Goal: Task Accomplishment & Management: Use online tool/utility

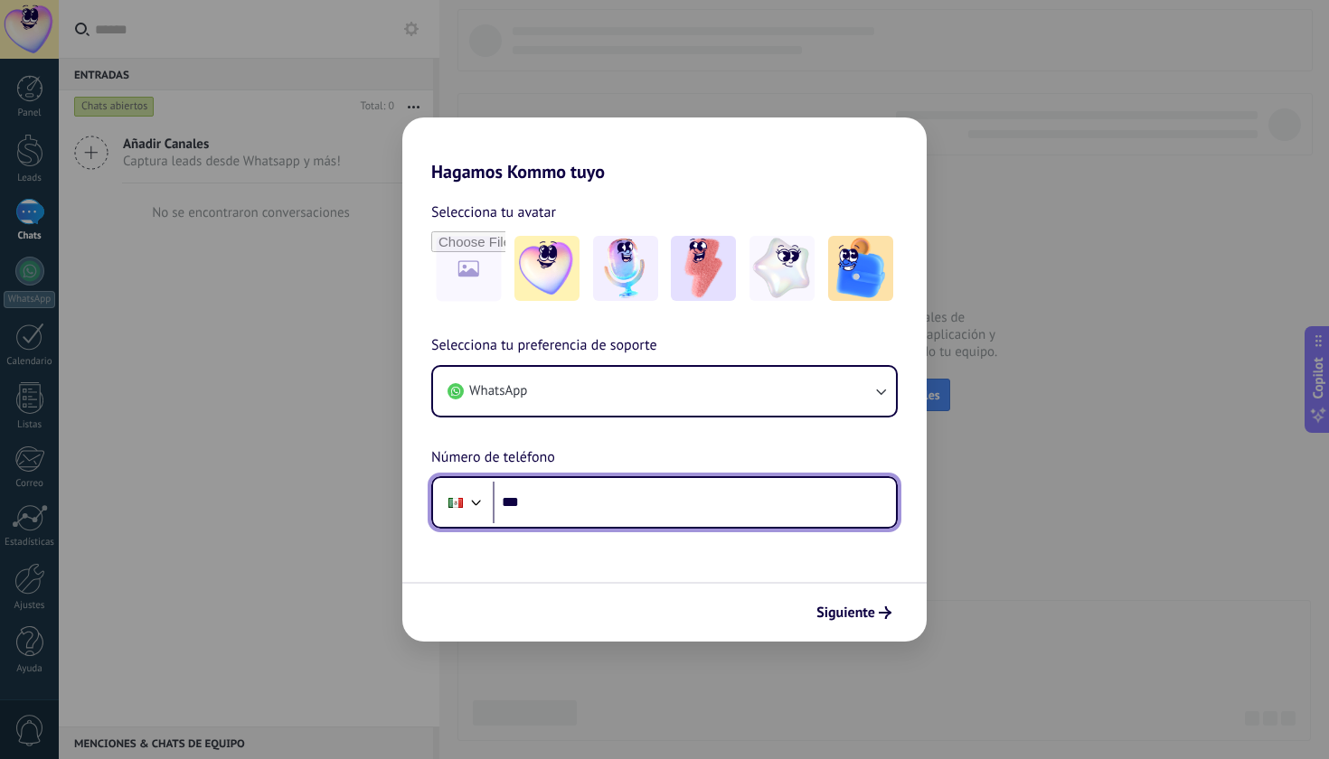
click at [580, 490] on input "***" at bounding box center [694, 503] width 403 height 42
type input "**********"
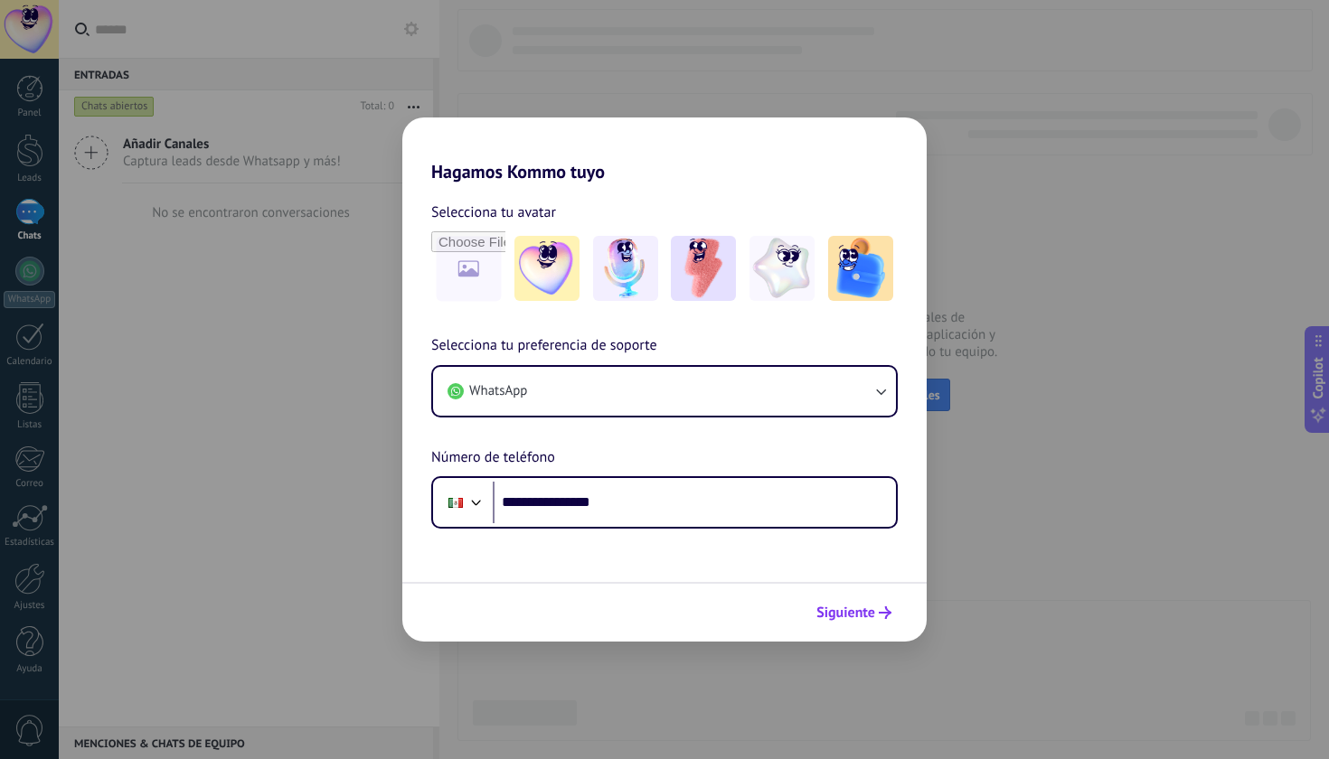
click at [866, 616] on span "Siguiente" at bounding box center [845, 613] width 59 height 13
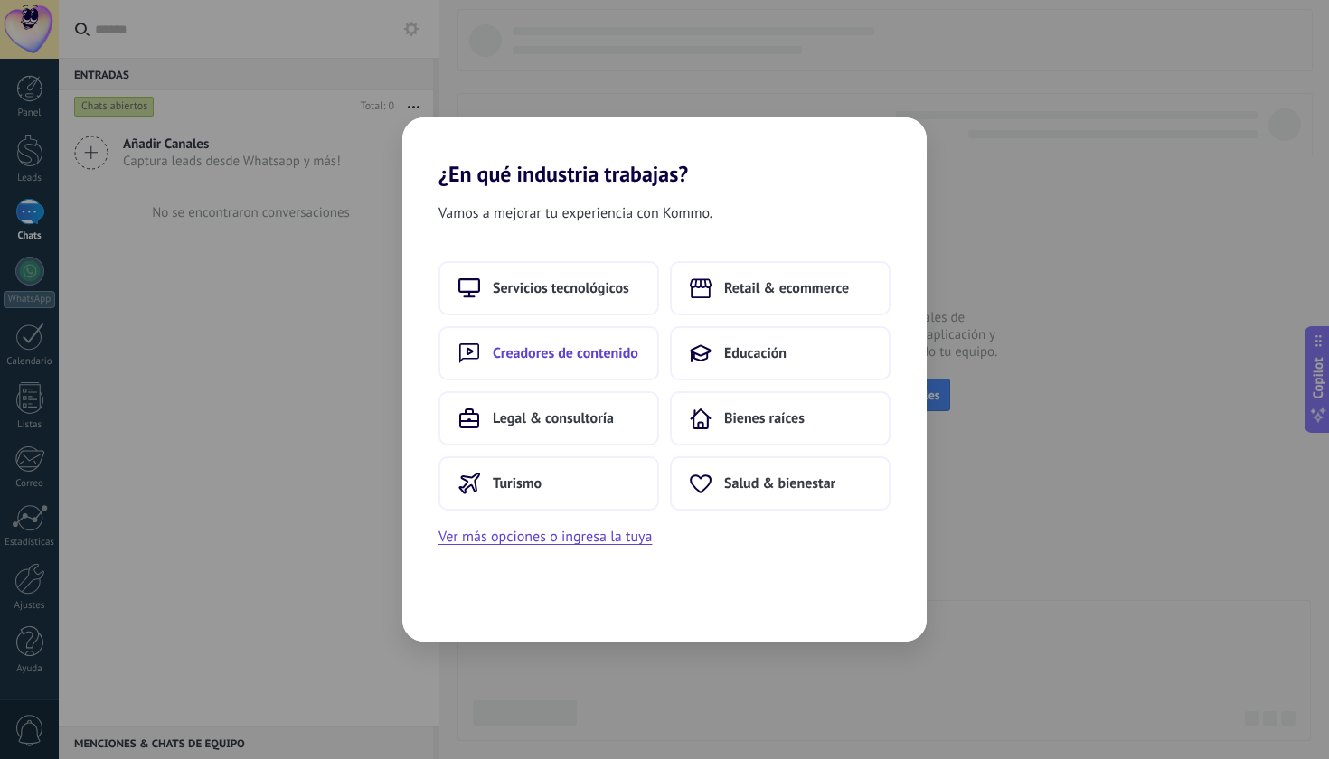
click at [617, 359] on span "Creadores de contenido" at bounding box center [566, 353] width 146 height 18
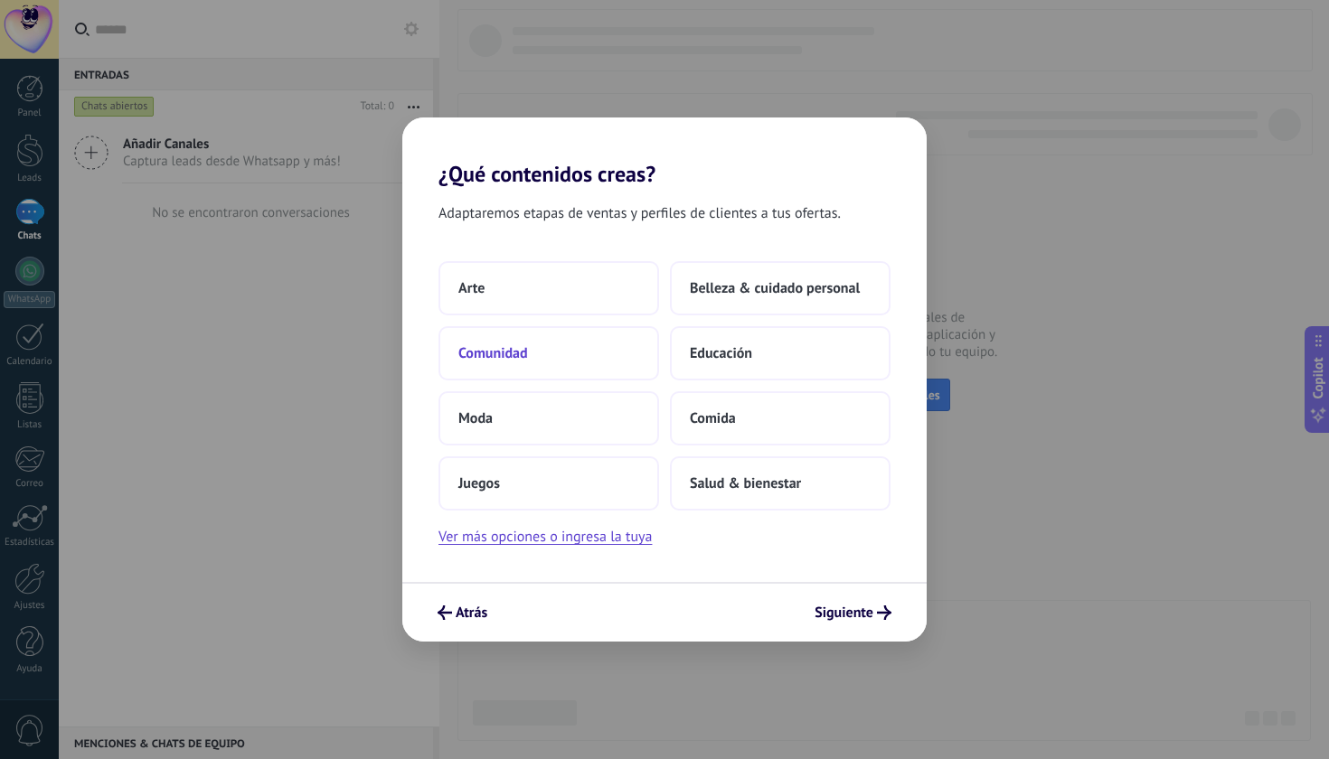
click at [611, 354] on button "Comunidad" at bounding box center [548, 353] width 221 height 54
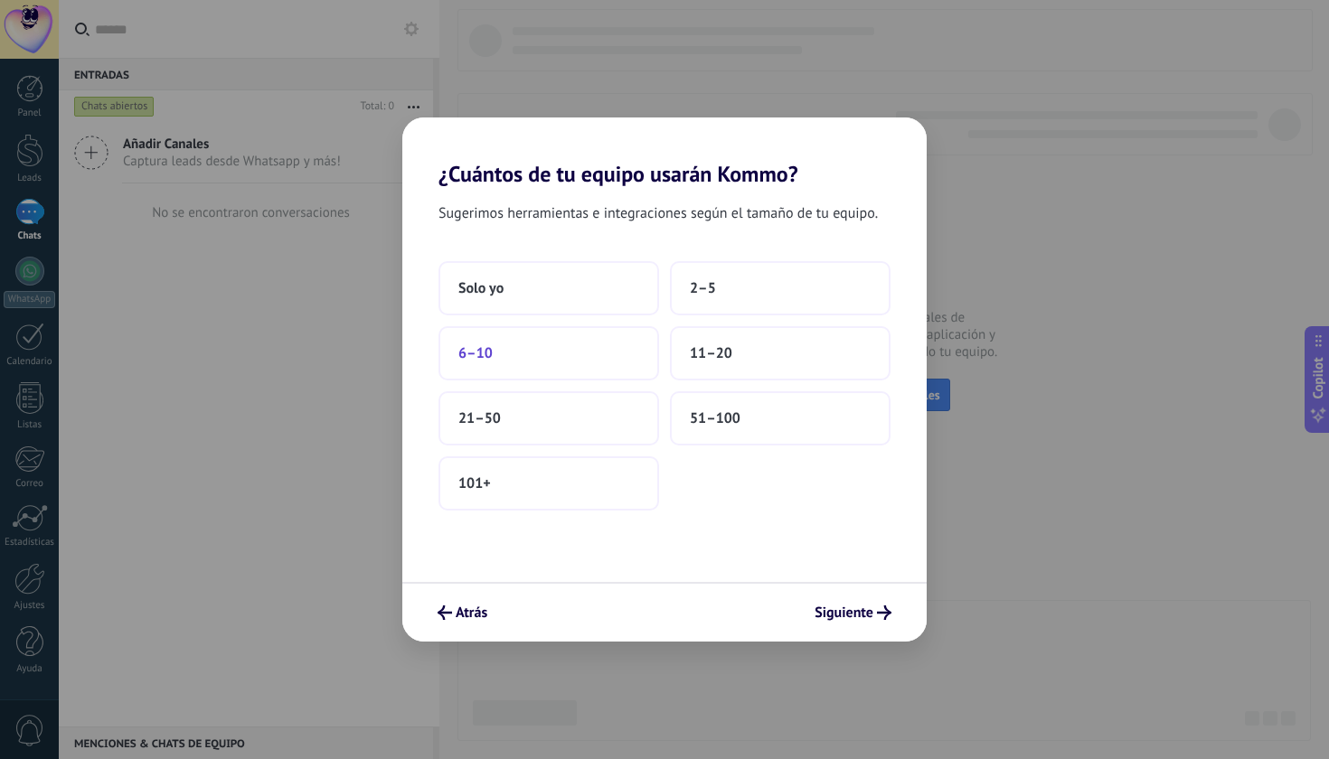
click at [581, 352] on button "6–10" at bounding box center [548, 353] width 221 height 54
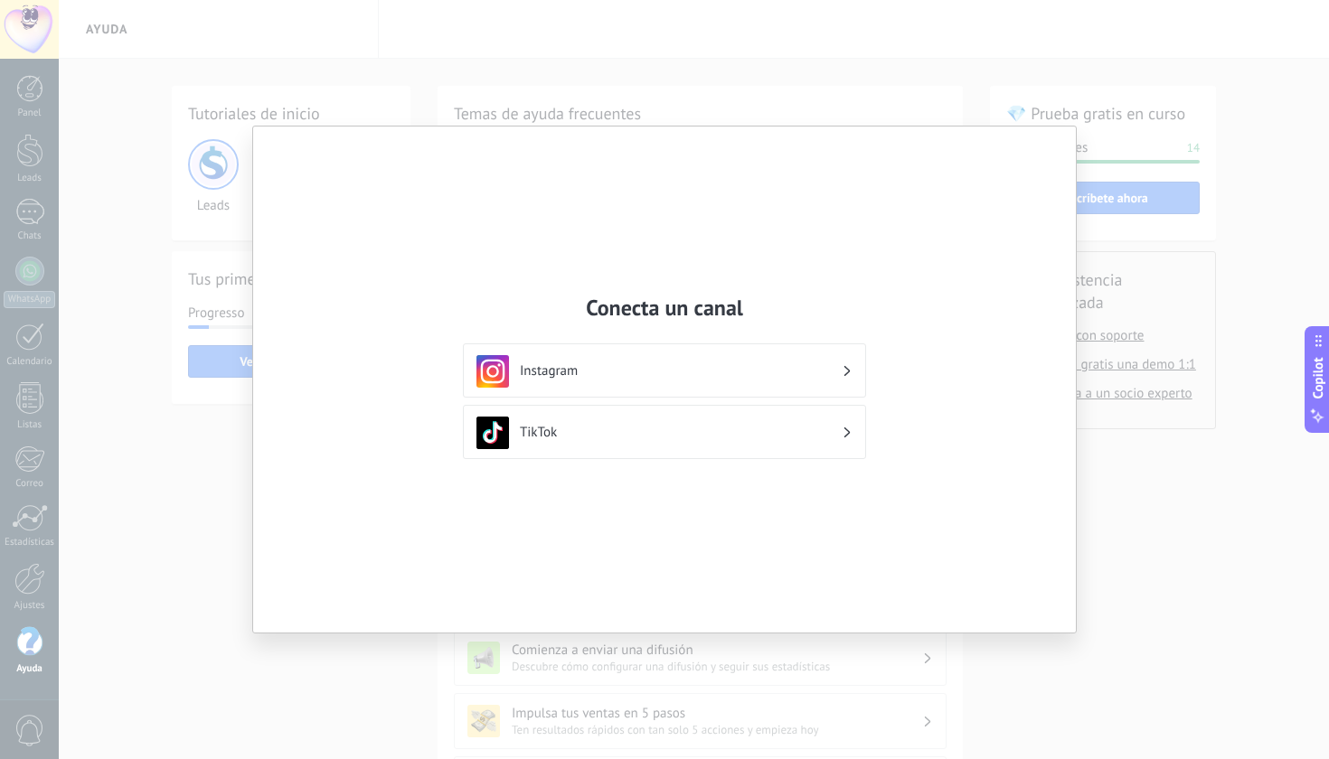
click at [843, 536] on div "Conecta un canal Instagram TikTok" at bounding box center [664, 380] width 823 height 506
click at [1054, 218] on div "Conecta un canal Instagram TikTok" at bounding box center [664, 380] width 823 height 506
click at [1153, 568] on div "Conecta un canal Instagram TikTok" at bounding box center [664, 379] width 1329 height 759
click at [814, 553] on div "Conecta un canal Instagram TikTok" at bounding box center [664, 380] width 823 height 506
click at [806, 362] on div "Instagram" at bounding box center [664, 371] width 376 height 33
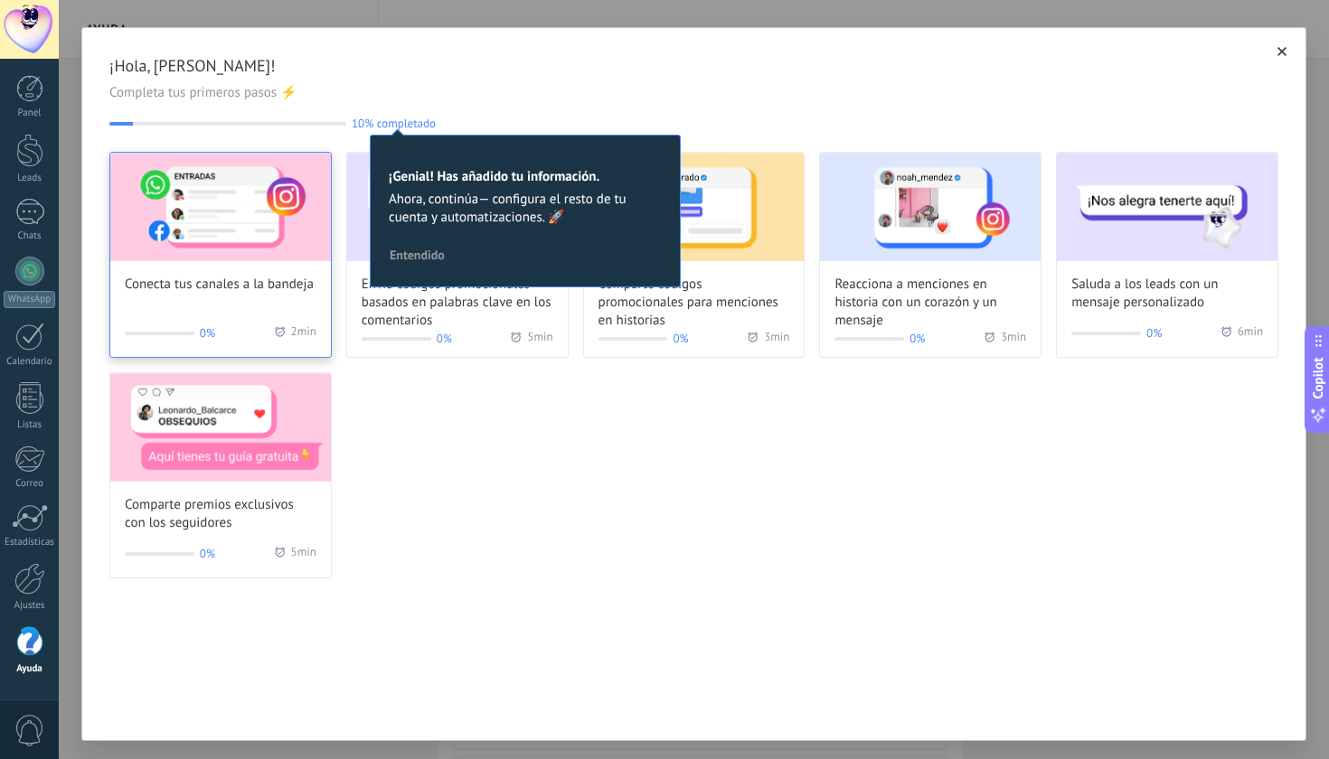
click at [242, 301] on div "Conecta tus canales a la bandeja 0% 2 min" at bounding box center [220, 255] width 222 height 206
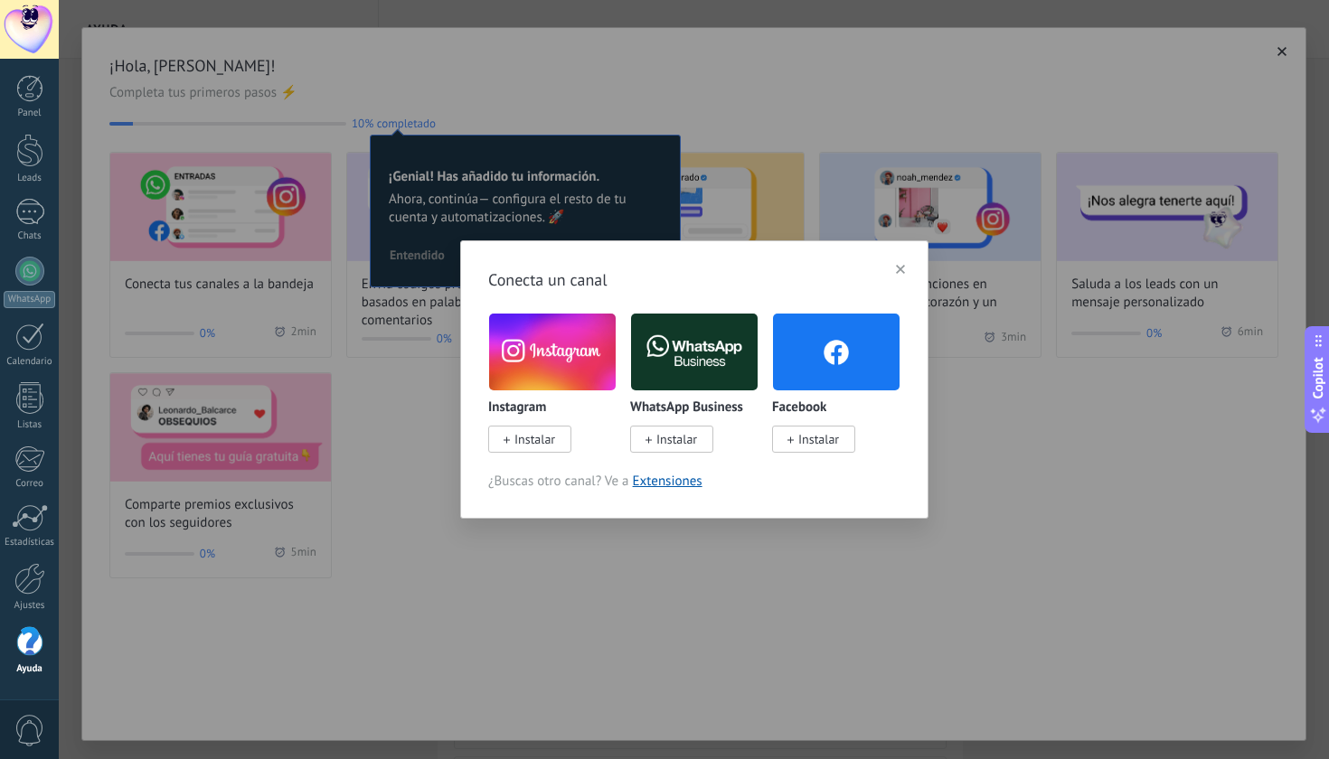
click at [683, 439] on span "Instalar" at bounding box center [676, 439] width 41 height 16
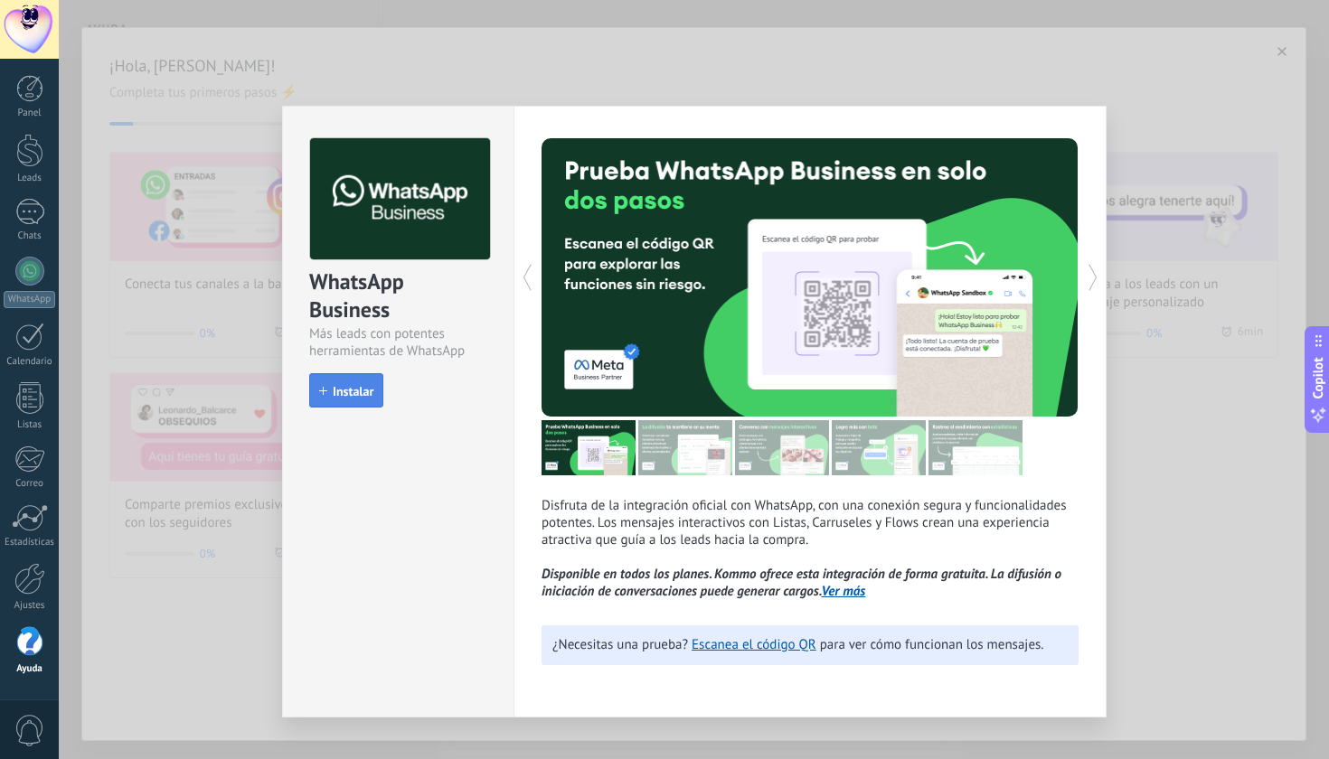
click at [366, 393] on span "Instalar" at bounding box center [353, 391] width 41 height 13
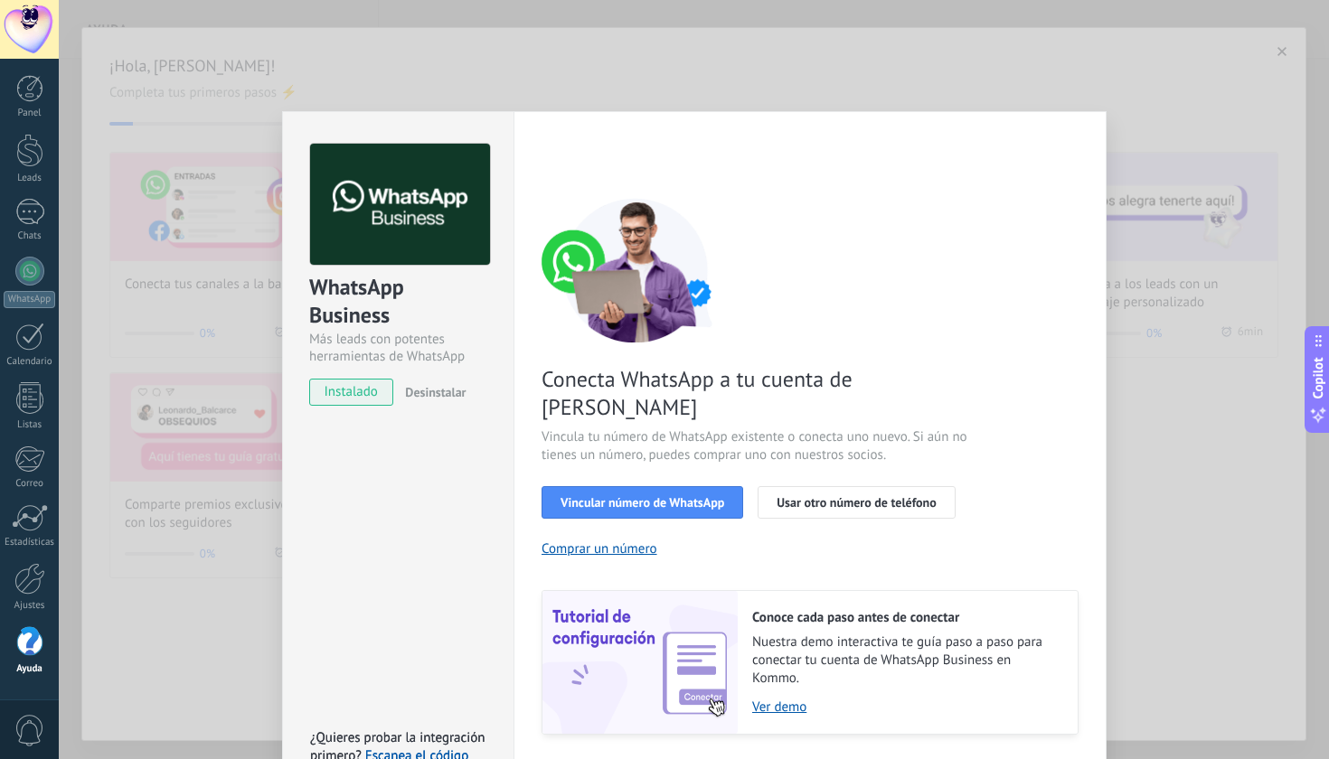
scroll to position [28, 0]
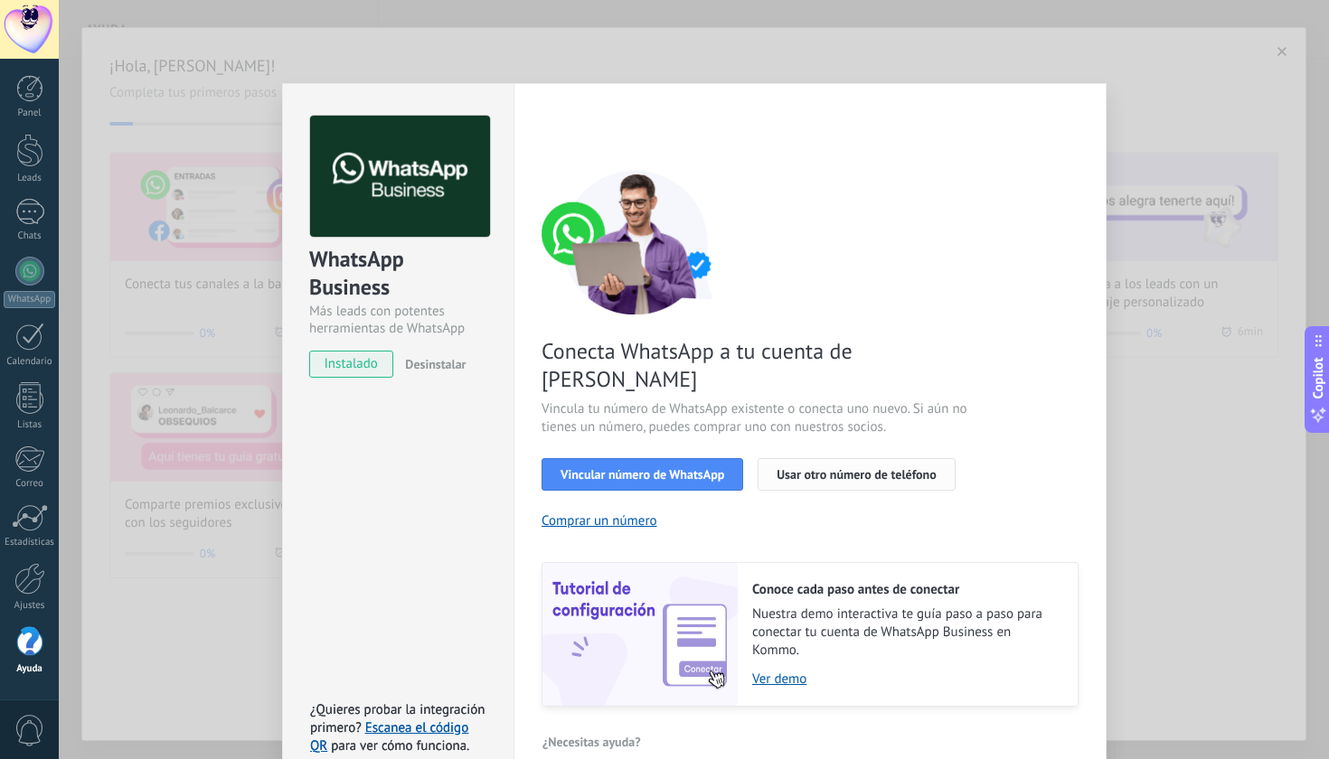
click at [832, 468] on span "Usar otro número de teléfono" at bounding box center [856, 474] width 159 height 13
click at [1121, 456] on div "WhatsApp Business Más leads con potentes herramientas de WhatsApp instalado Des…" at bounding box center [694, 379] width 1270 height 759
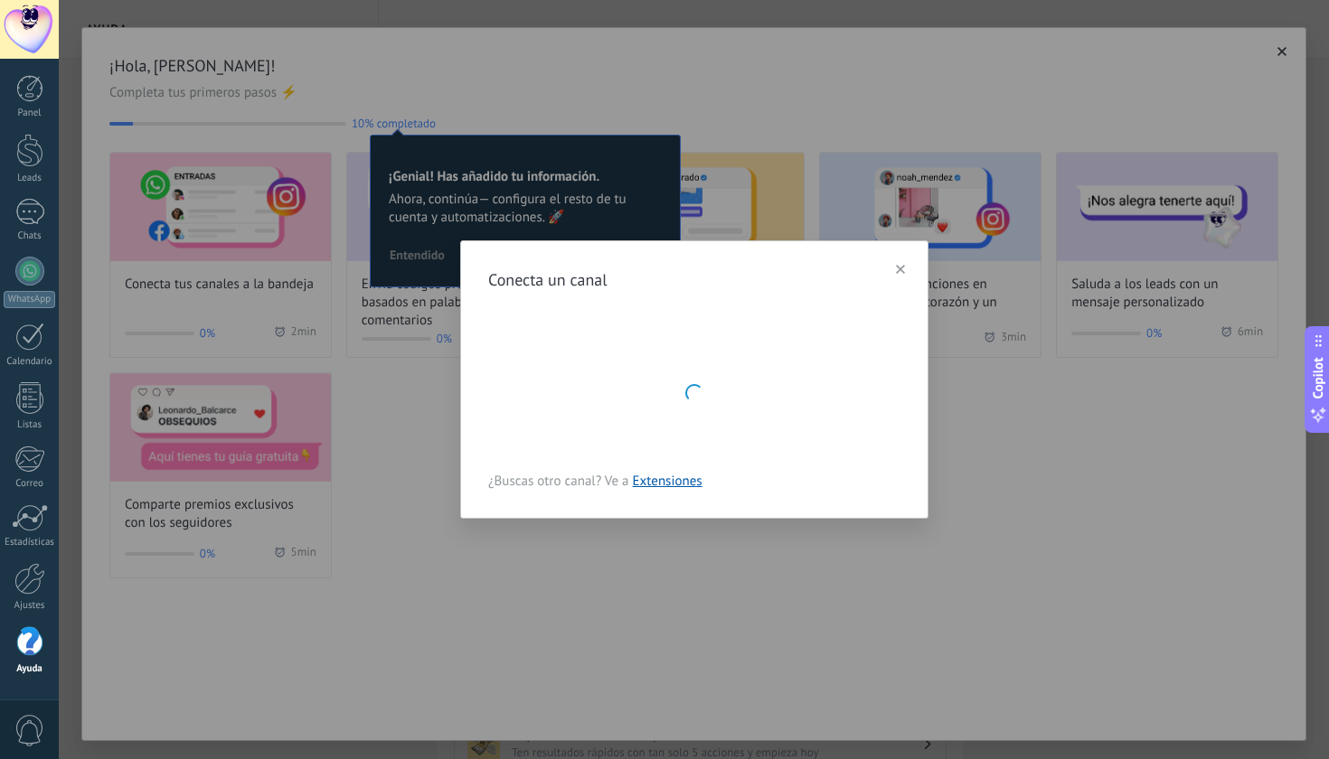
scroll to position [0, 0]
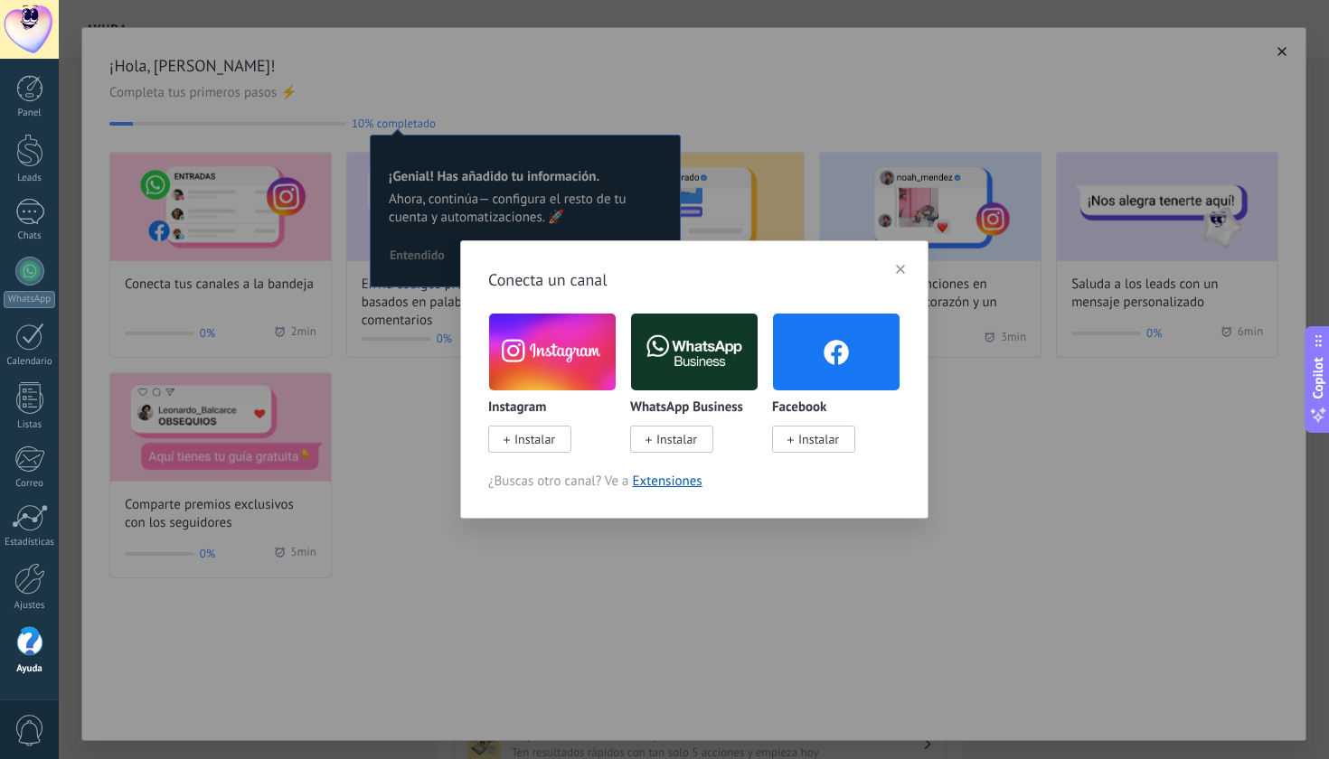
click at [900, 265] on span "button" at bounding box center [900, 269] width 9 height 13
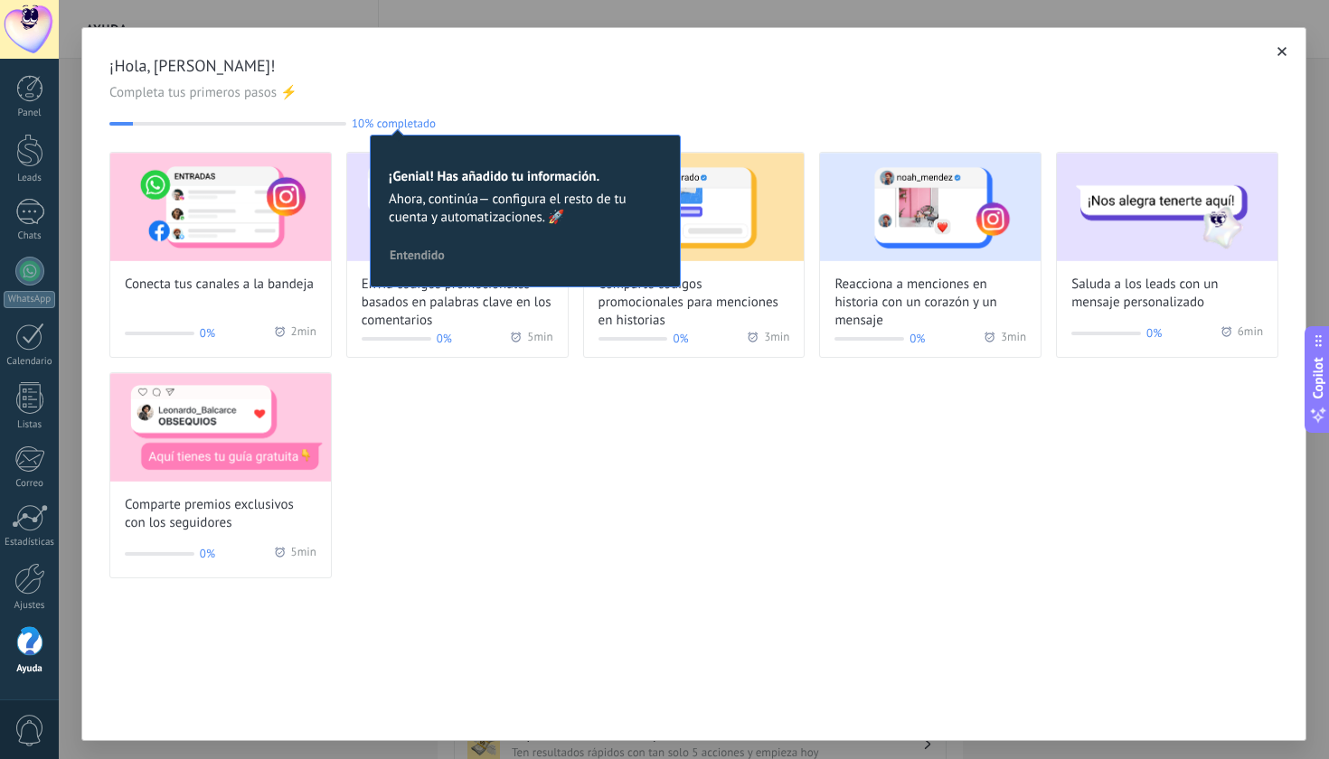
click at [1282, 46] on button "button" at bounding box center [1282, 51] width 18 height 18
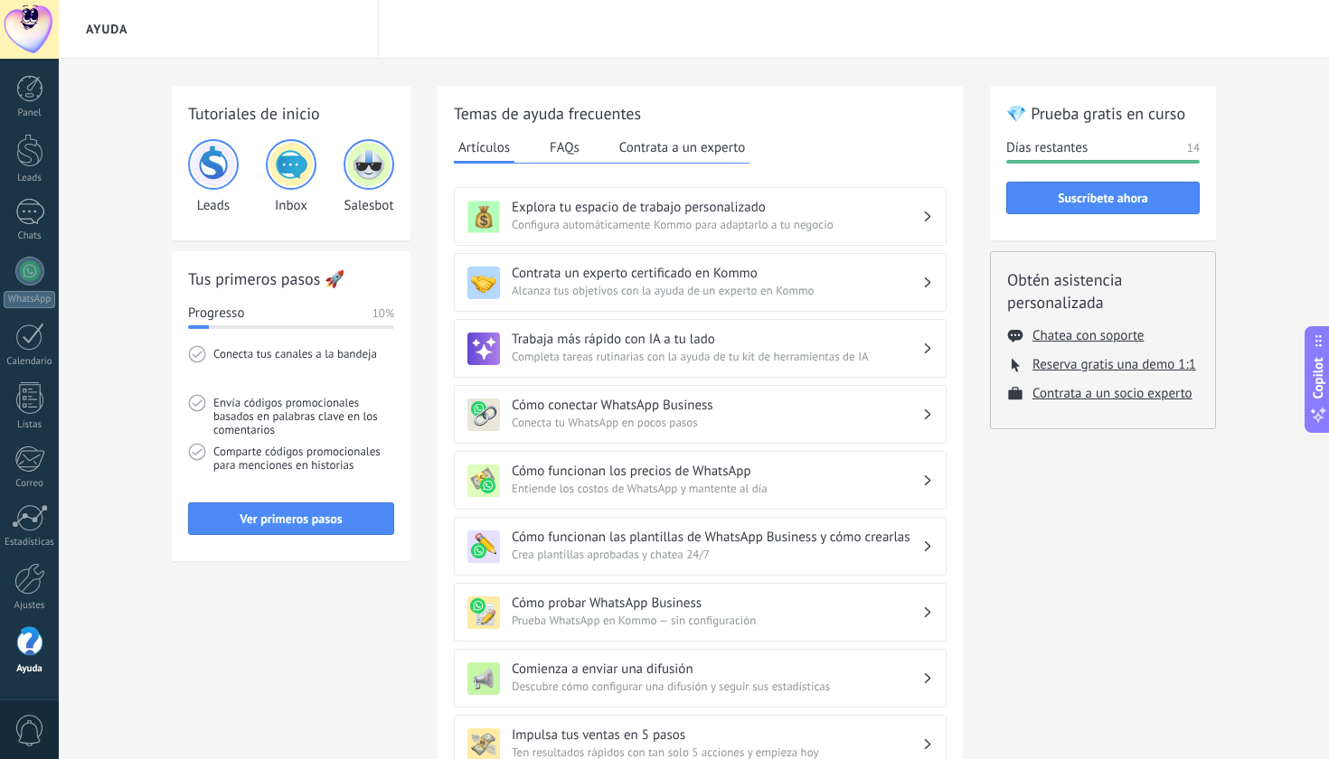
click at [717, 411] on h3 "Cómo conectar WhatsApp Business" at bounding box center [717, 405] width 410 height 17
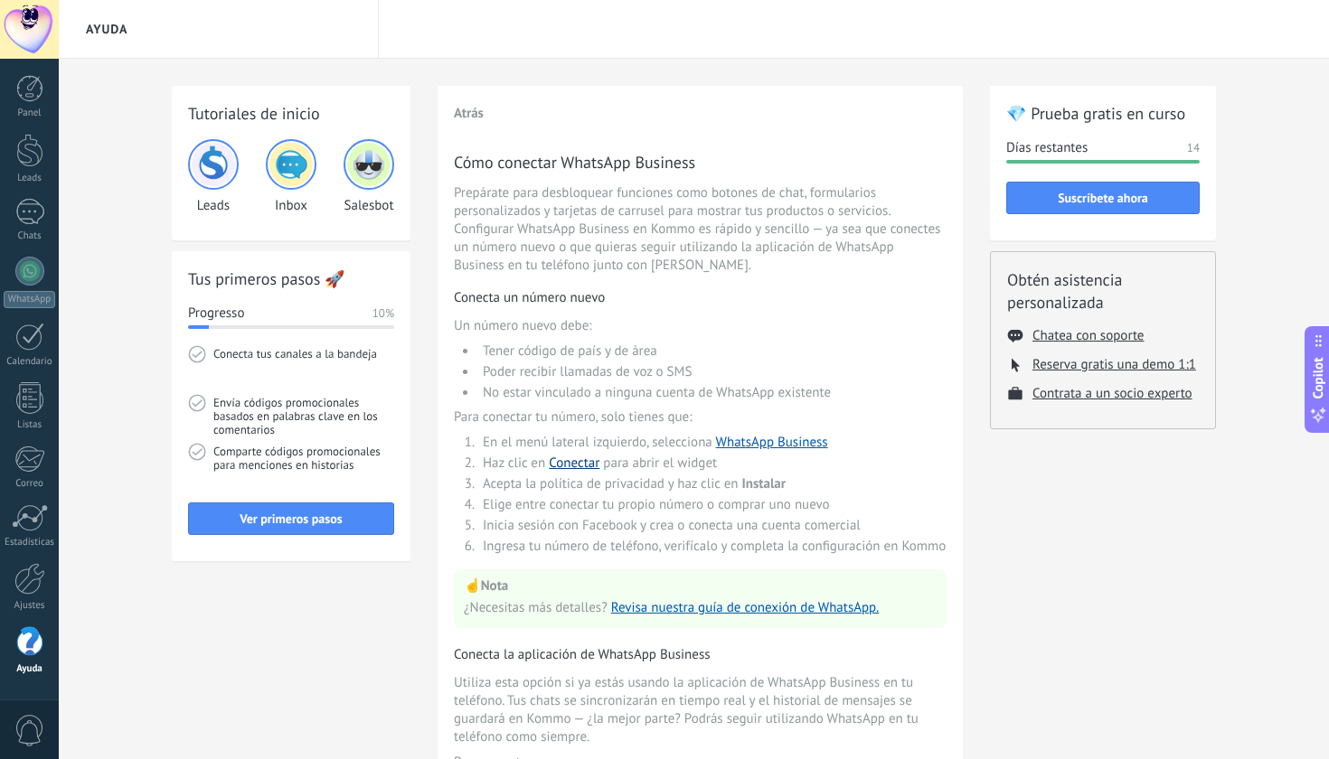
click at [585, 465] on link "Conectar" at bounding box center [574, 463] width 51 height 17
